Goal: Task Accomplishment & Management: Manage account settings

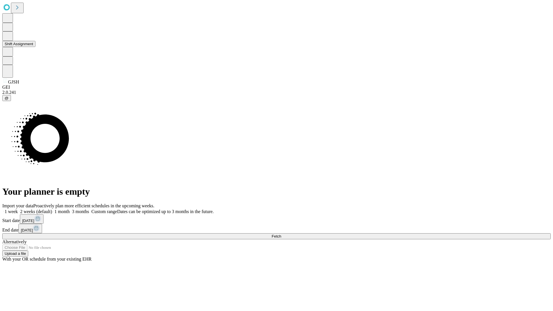
click at [35, 47] on button "Shift Assignment" at bounding box center [18, 44] width 33 height 6
